Goal: Communication & Community: Answer question/provide support

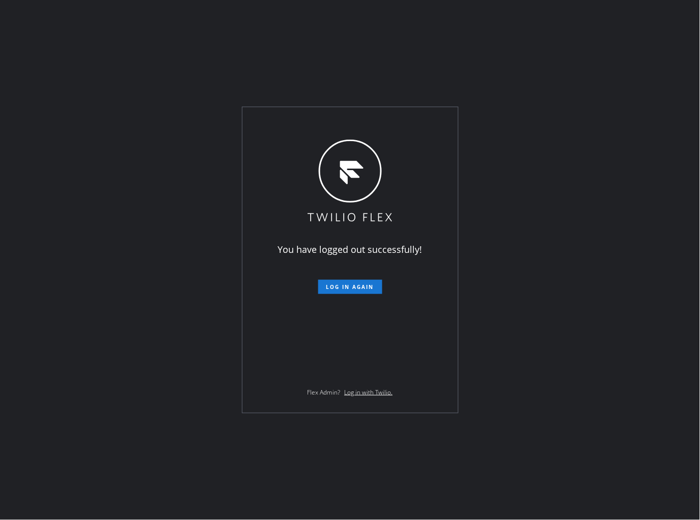
click at [332, 290] on span "Log in again" at bounding box center [350, 286] width 48 height 7
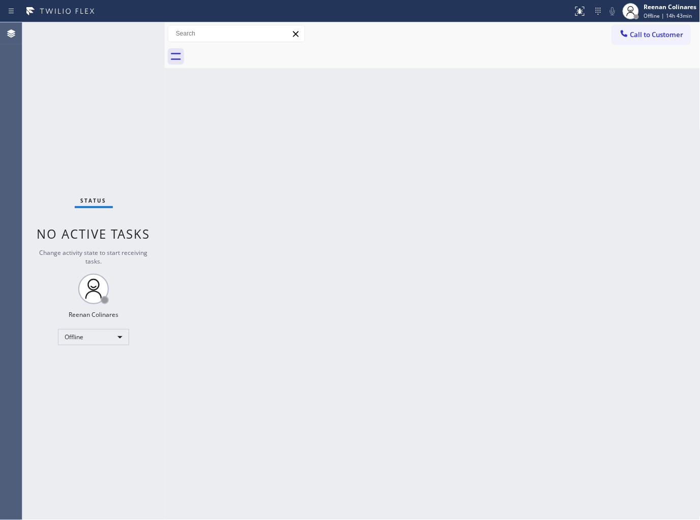
drag, startPoint x: 204, startPoint y: 232, endPoint x: 209, endPoint y: 234, distance: 5.7
click at [205, 232] on div "Back to Dashboard Change Sender ID Customers Technicians Select a contact Outbo…" at bounding box center [432, 271] width 535 height 498
click at [92, 334] on div "Offline" at bounding box center [93, 337] width 71 height 16
click at [78, 361] on li "Available" at bounding box center [92, 364] width 69 height 12
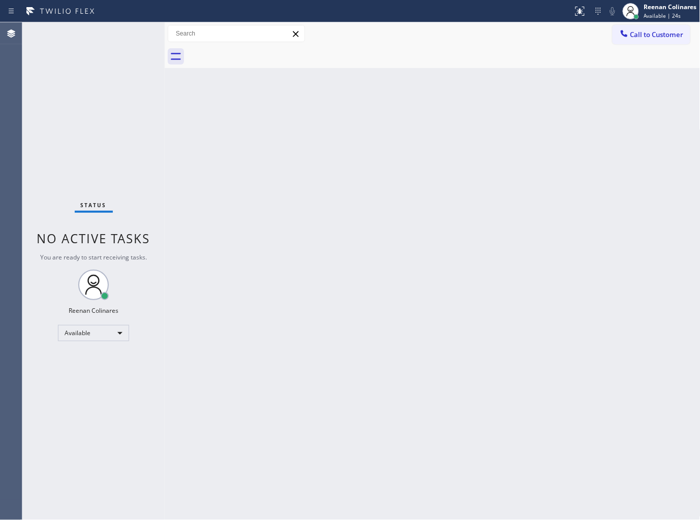
drag, startPoint x: 623, startPoint y: 130, endPoint x: 613, endPoint y: 129, distance: 9.8
click at [623, 129] on div "Back to Dashboard Change Sender ID Customers Technicians Select a contact Outbo…" at bounding box center [432, 271] width 535 height 498
click at [337, 210] on div "Back to Dashboard Change Sender ID Customers Technicians Select a contact Outbo…" at bounding box center [432, 271] width 535 height 498
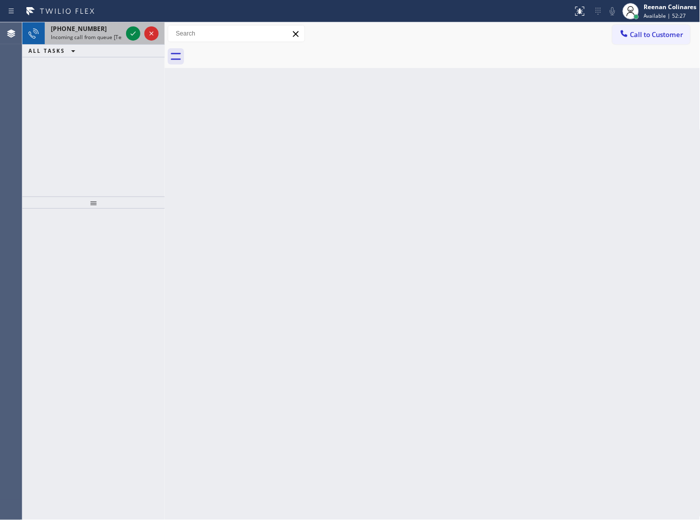
click at [79, 29] on span "+18553902555" at bounding box center [79, 28] width 56 height 9
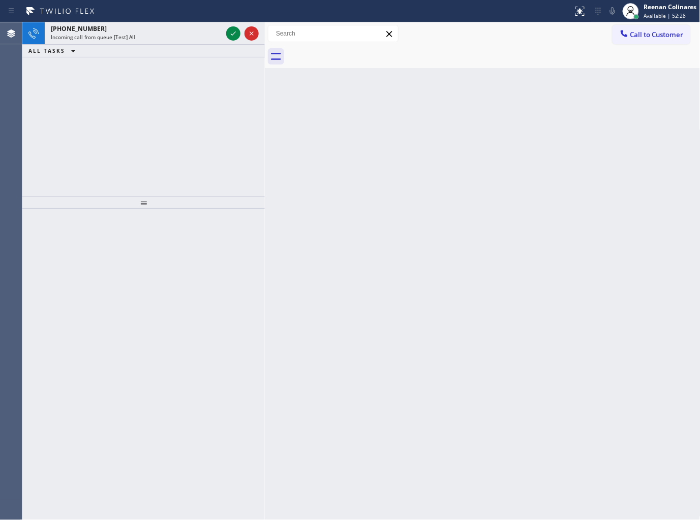
drag, startPoint x: 165, startPoint y: 33, endPoint x: 265, endPoint y: 47, distance: 101.1
click at [265, 47] on div at bounding box center [265, 271] width 0 height 498
click at [176, 23] on div "+18553902555 Incoming call from queue [Test] All" at bounding box center [134, 33] width 179 height 22
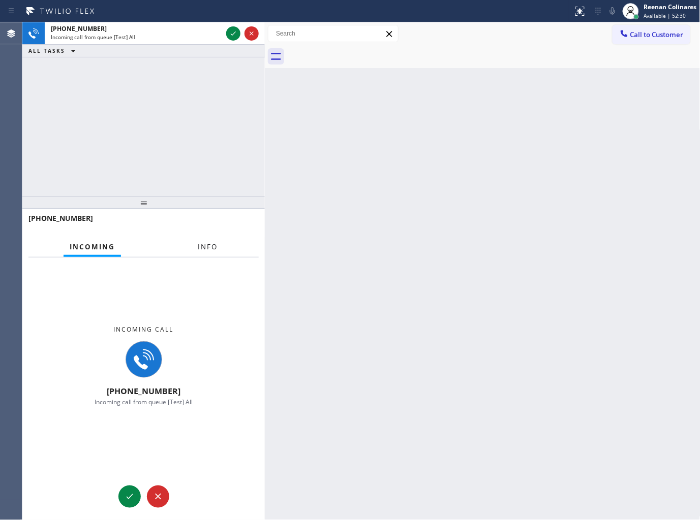
click at [213, 251] on span "Info" at bounding box center [208, 246] width 20 height 9
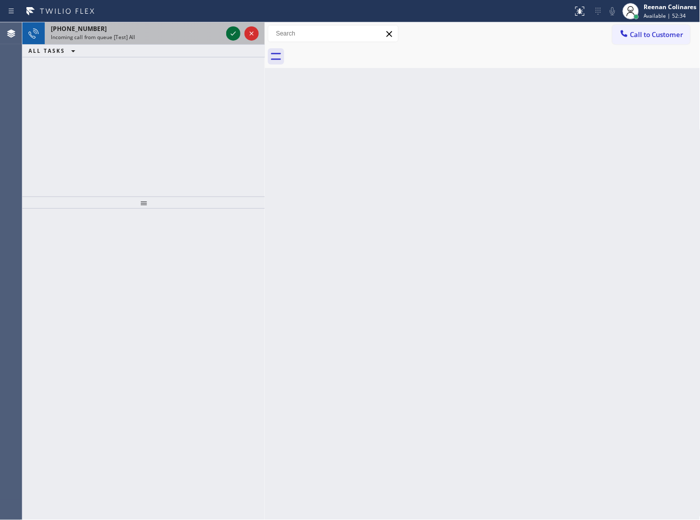
click at [195, 37] on div "Incoming call from queue [Test] All" at bounding box center [136, 37] width 171 height 7
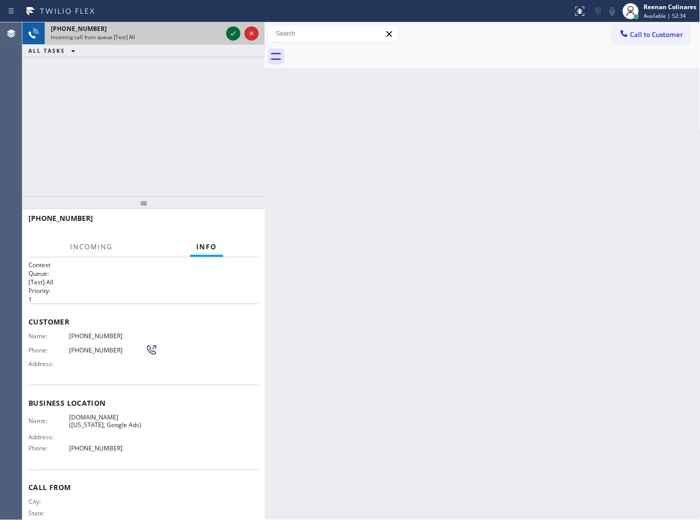
click at [231, 34] on icon at bounding box center [233, 33] width 12 height 12
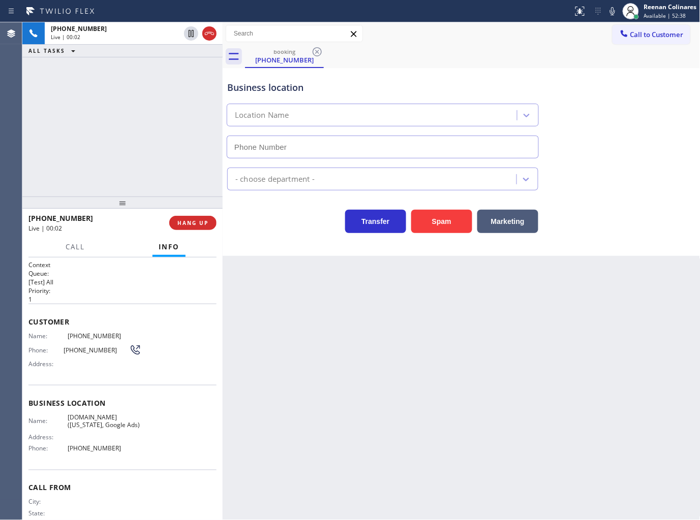
type input "(929) 374-2651"
drag, startPoint x: 266, startPoint y: 32, endPoint x: 223, endPoint y: 133, distance: 109.7
click at [221, 133] on div at bounding box center [221, 271] width 0 height 498
click at [610, 12] on icon at bounding box center [612, 11] width 12 height 12
click at [611, 12] on rect at bounding box center [612, 10] width 7 height 7
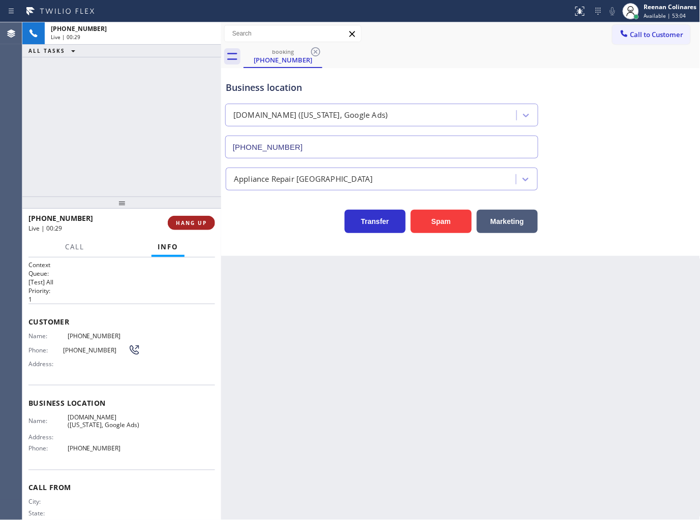
click at [200, 222] on span "HANG UP" at bounding box center [191, 222] width 31 height 7
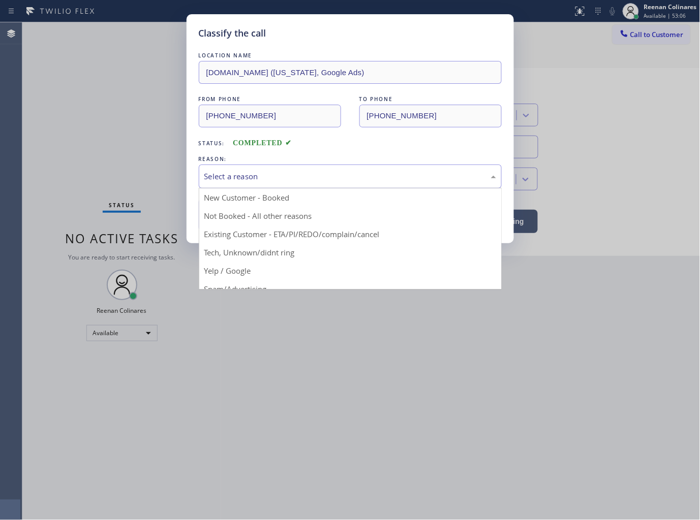
click at [245, 184] on div "Select a reason" at bounding box center [350, 177] width 303 height 24
drag, startPoint x: 219, startPoint y: 249, endPoint x: 221, endPoint y: 232, distance: 16.9
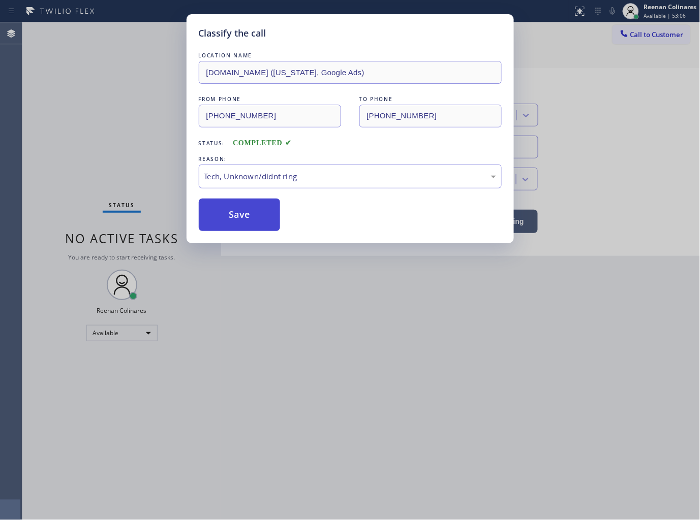
click at [225, 217] on button "Save" at bounding box center [240, 215] width 82 height 33
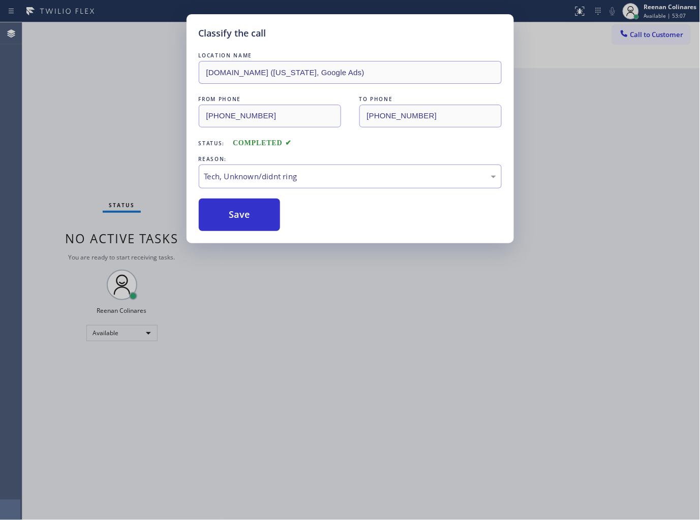
click at [109, 132] on div "Classify the call LOCATION NAME VikingTechs.online (New York, Google Ads) FROM …" at bounding box center [350, 260] width 700 height 520
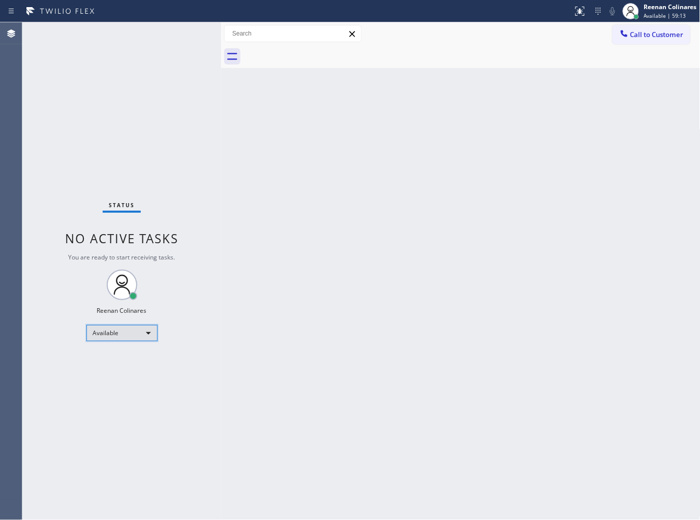
click at [131, 325] on div "Available" at bounding box center [121, 333] width 71 height 16
